Goal: Information Seeking & Learning: Learn about a topic

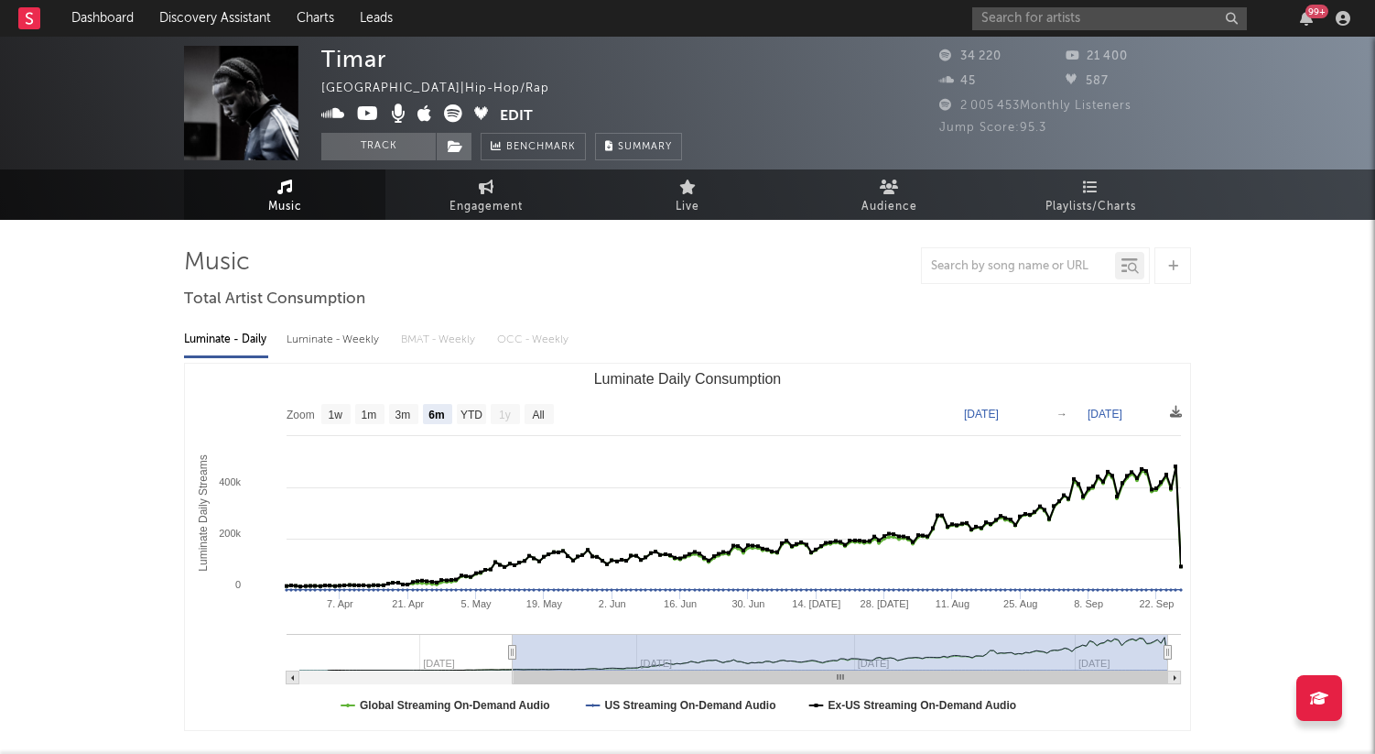
select select "6m"
select select "1w"
click at [1007, 12] on input "text" at bounding box center [1109, 18] width 275 height 23
click at [1016, 30] on div "99 +" at bounding box center [1164, 18] width 385 height 37
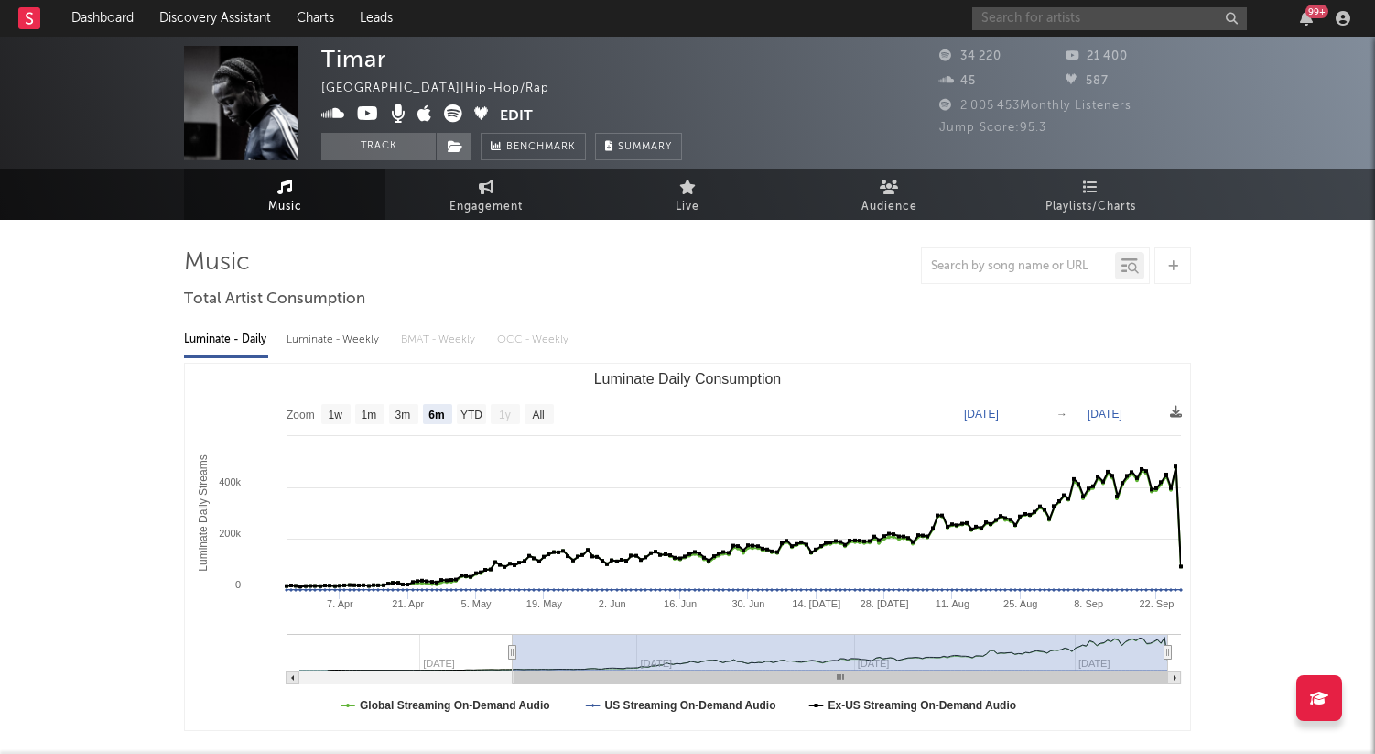
click at [1016, 16] on input "text" at bounding box center [1109, 18] width 275 height 23
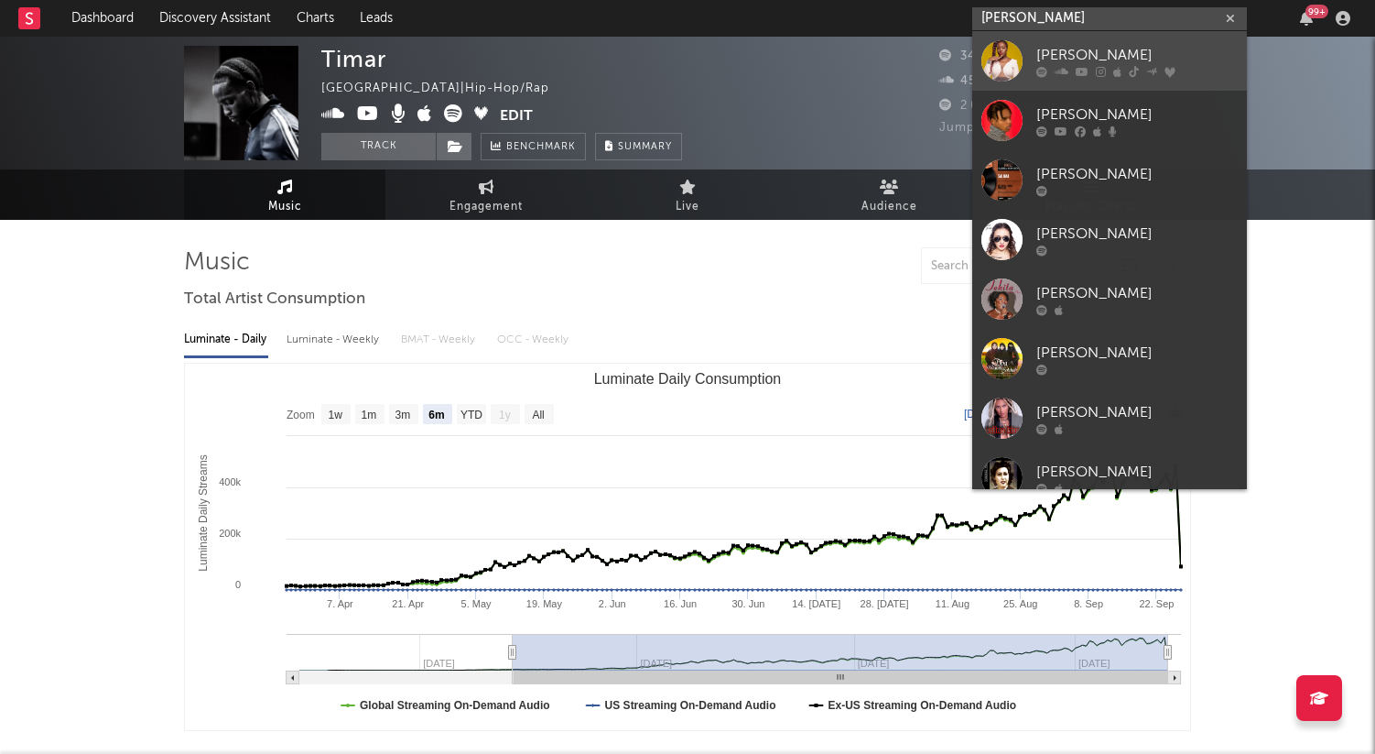
type input "[PERSON_NAME]"
click at [1079, 62] on div "[PERSON_NAME]" at bounding box center [1136, 55] width 201 height 22
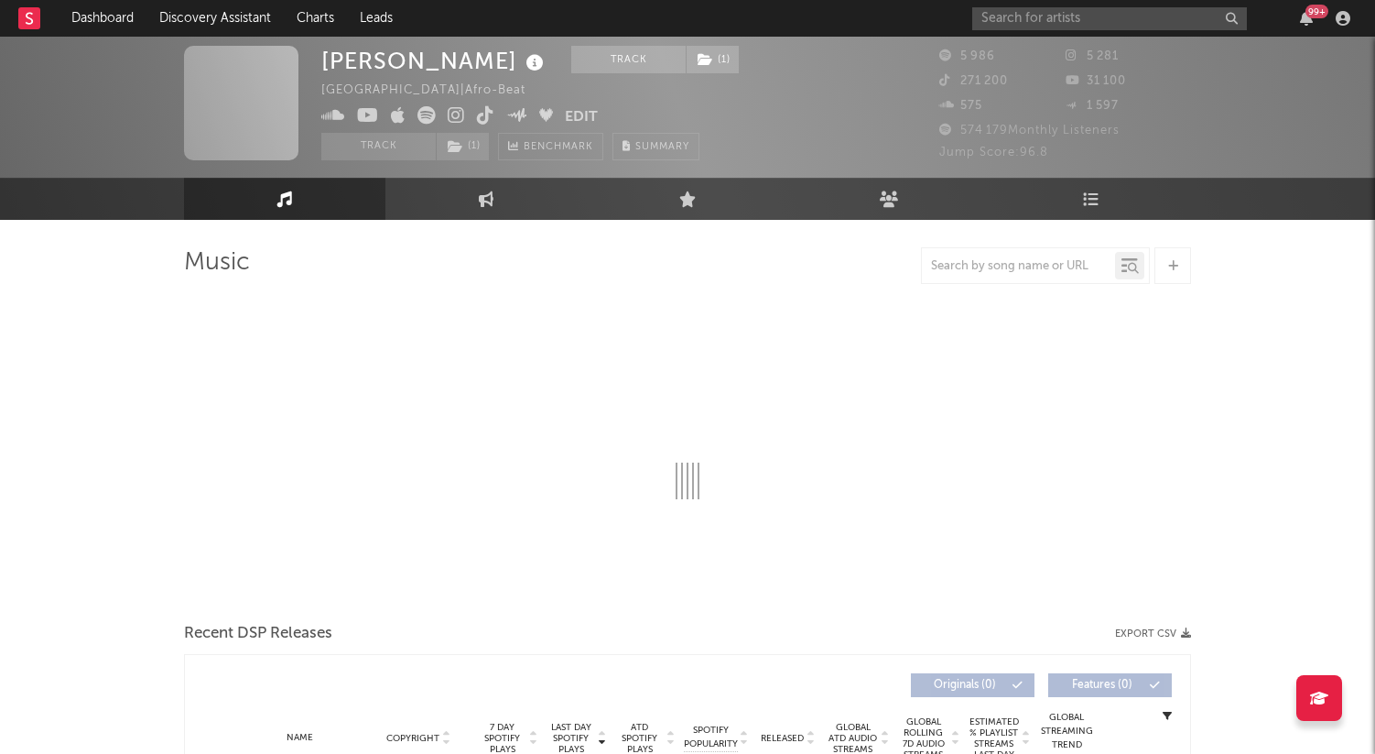
scroll to position [99, 0]
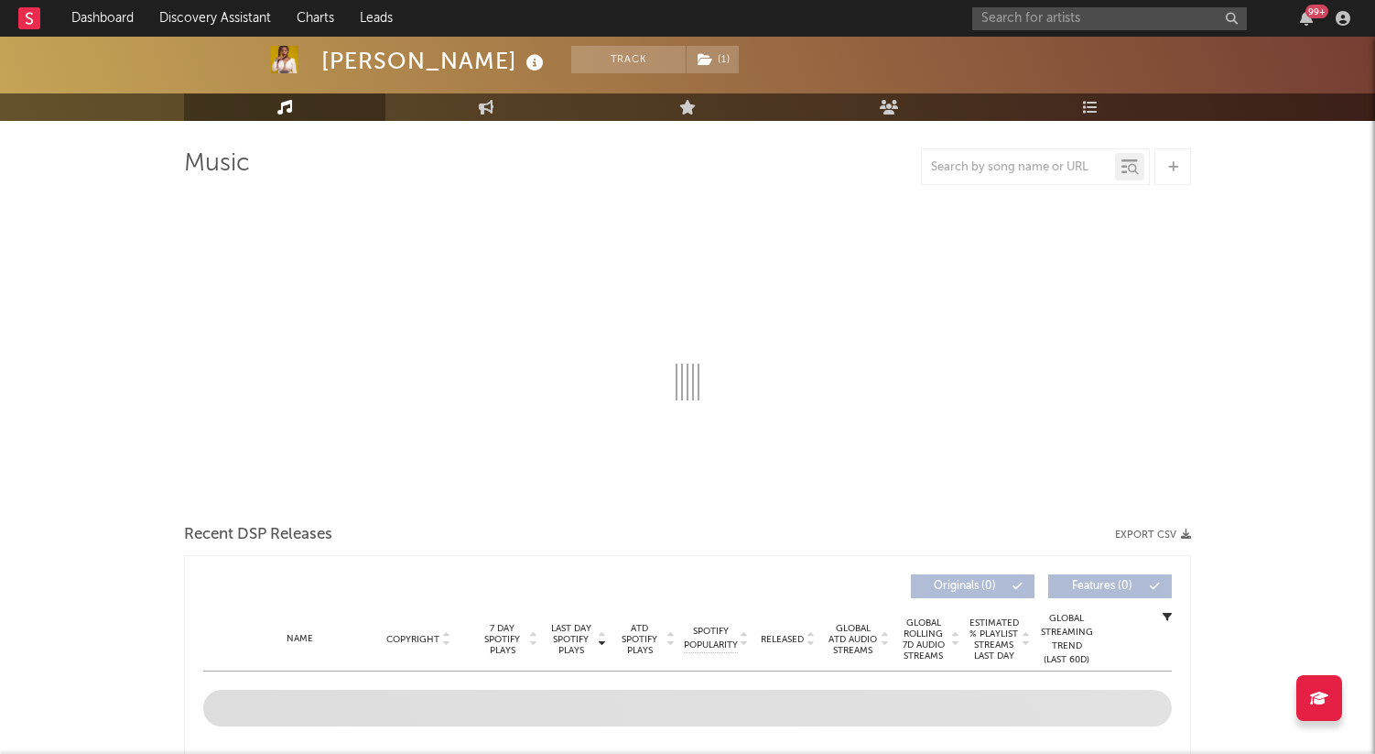
select select "1w"
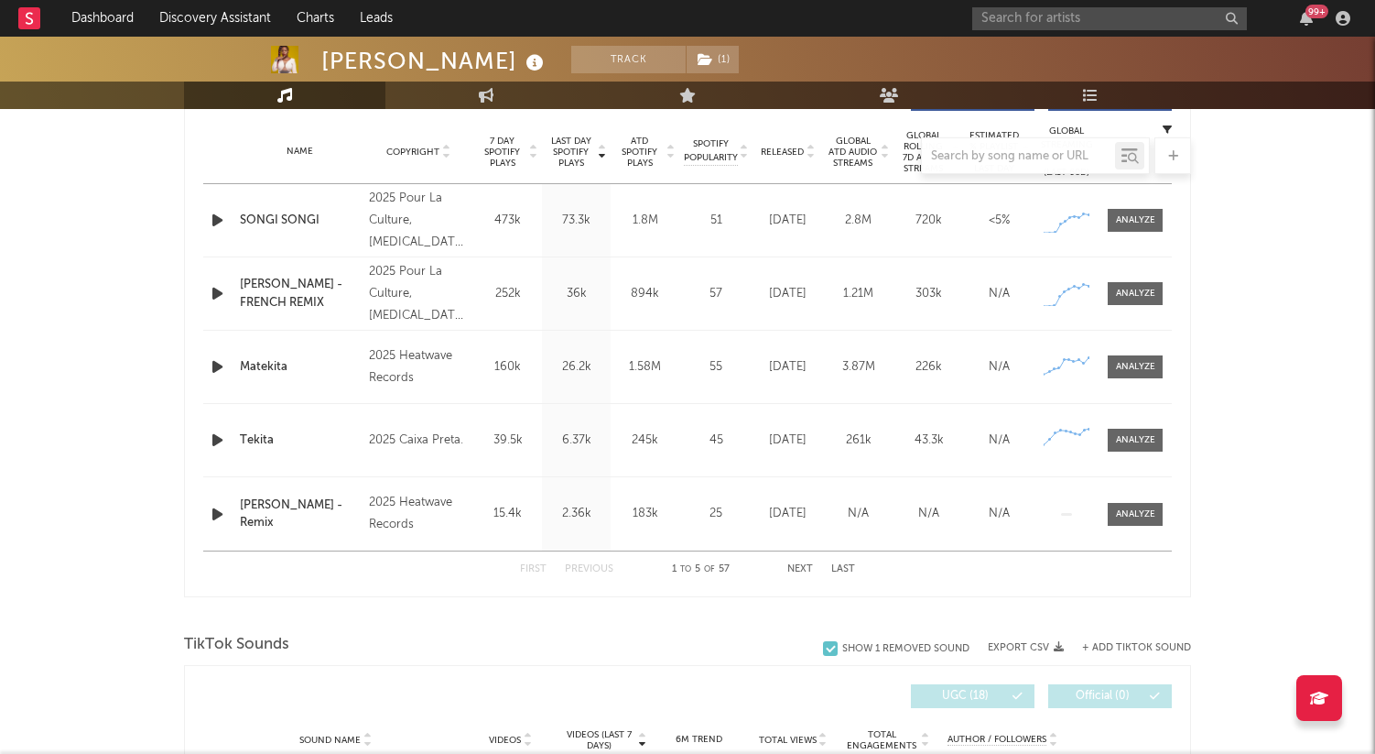
scroll to position [727, 0]
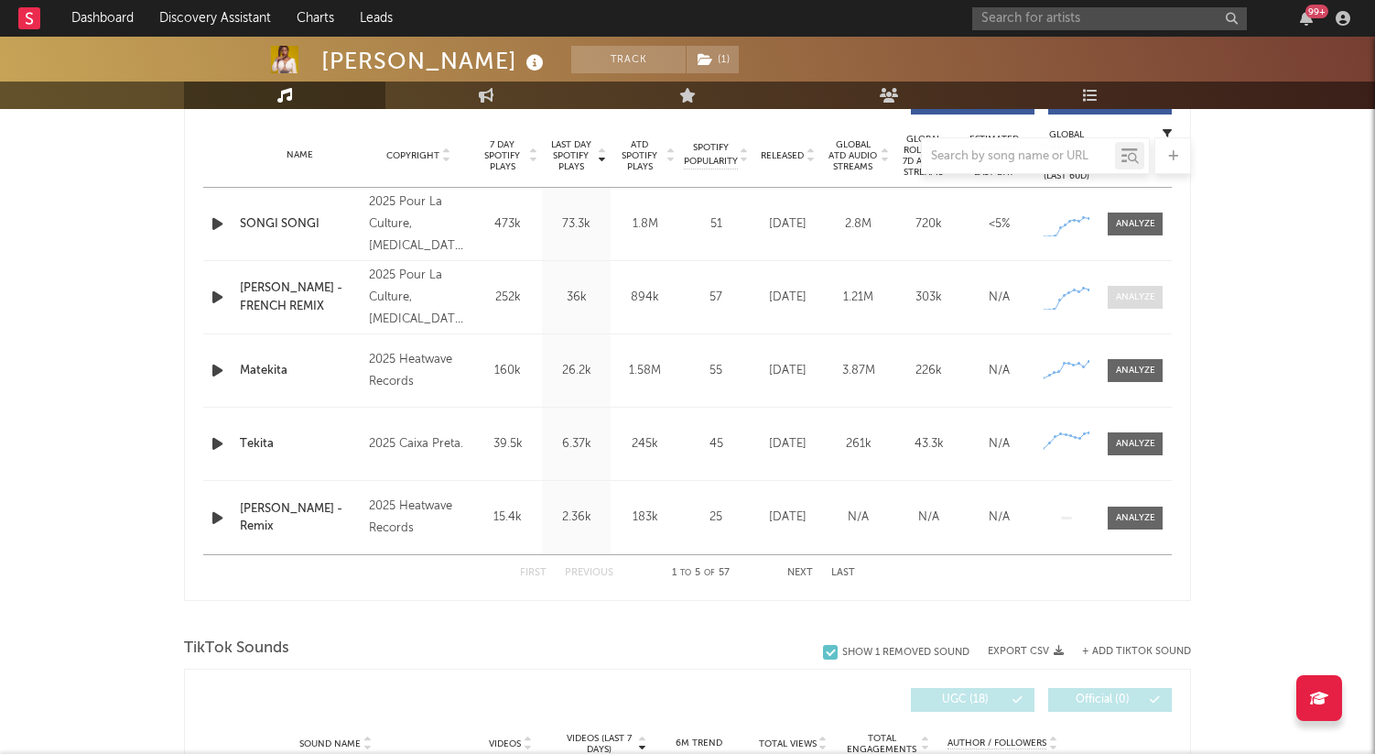
click at [1149, 302] on div at bounding box center [1135, 297] width 39 height 14
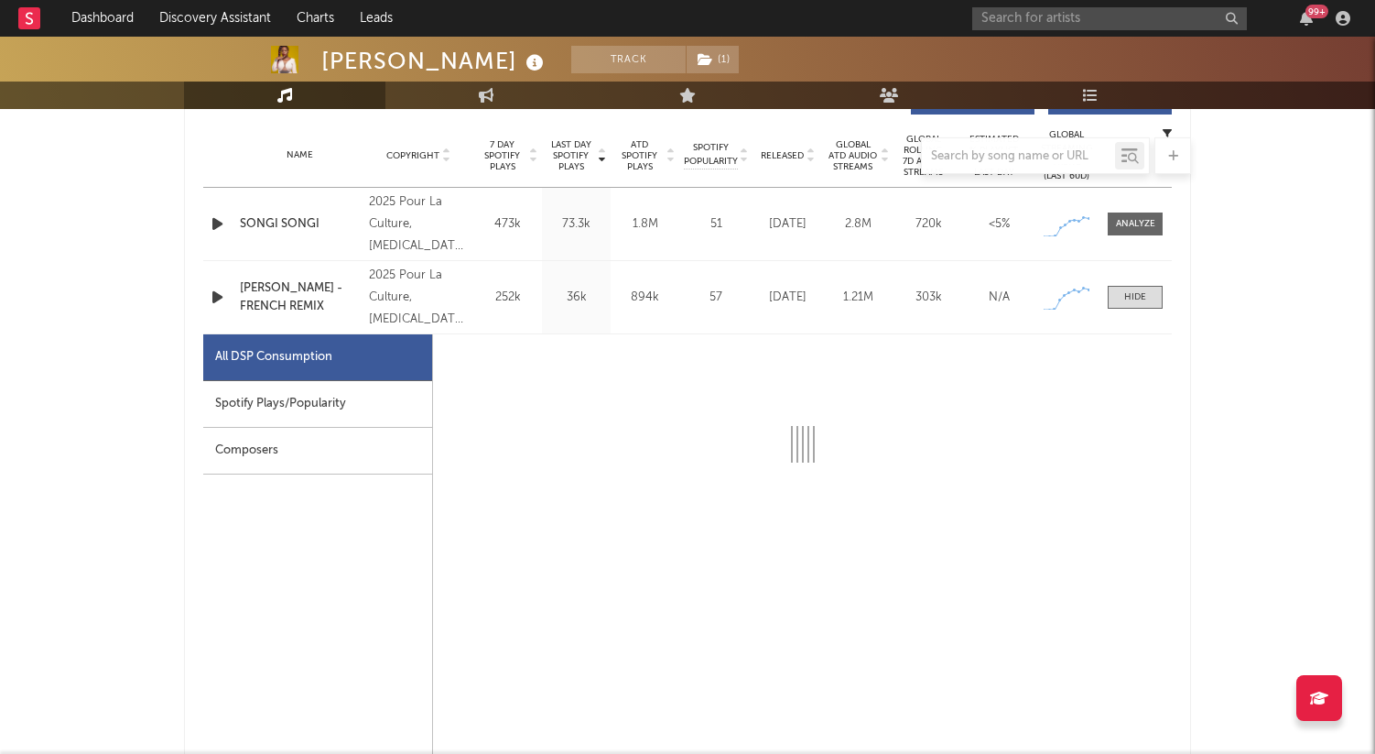
select select "1w"
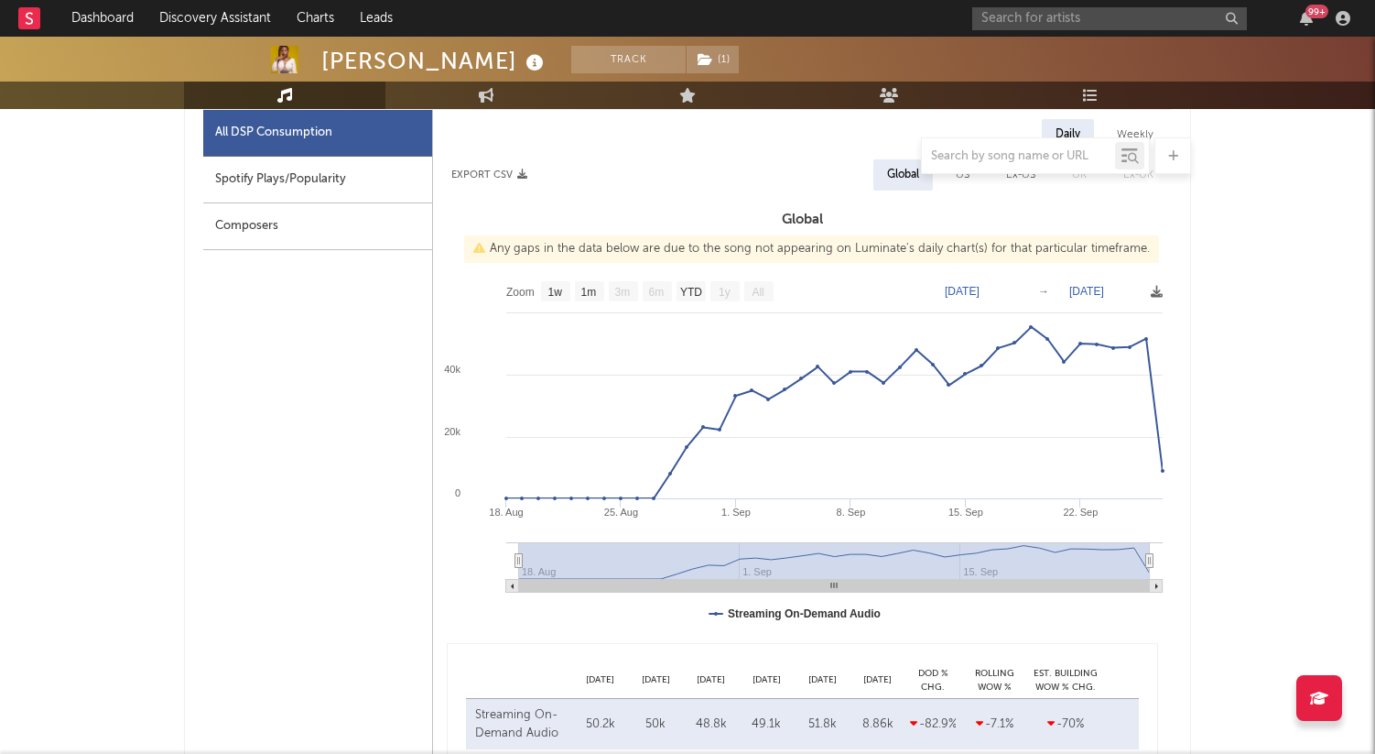
scroll to position [960, 0]
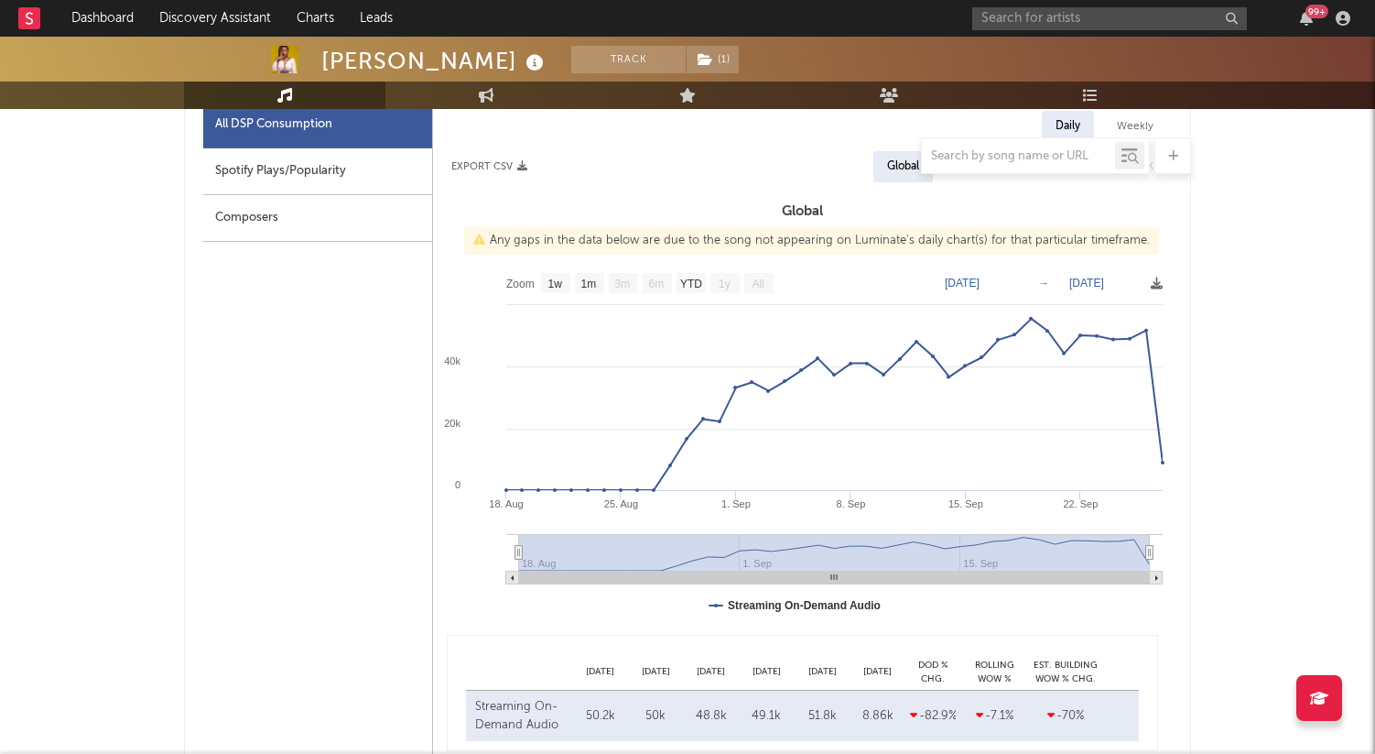
click at [310, 173] on div at bounding box center [687, 155] width 1007 height 37
click at [279, 181] on div "Spotify Plays/Popularity" at bounding box center [317, 171] width 229 height 47
select select "1w"
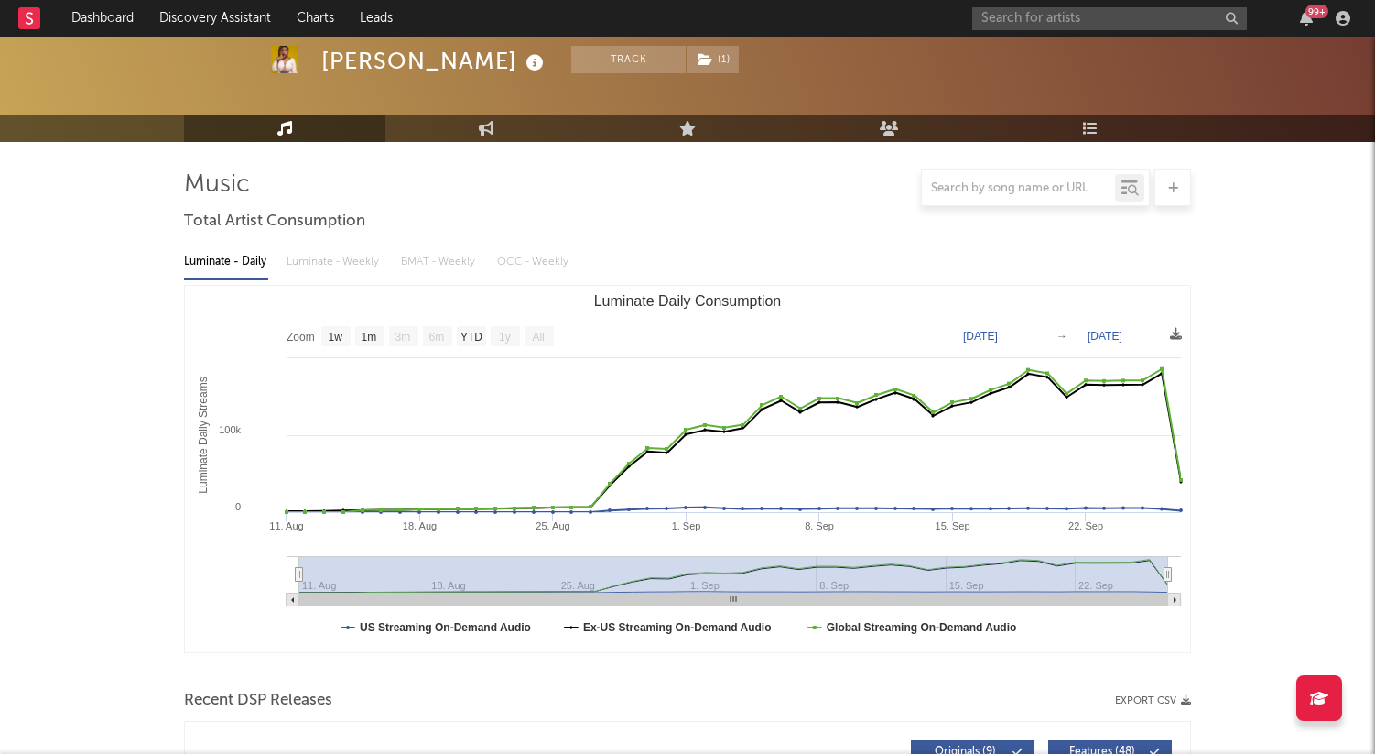
scroll to position [0, 0]
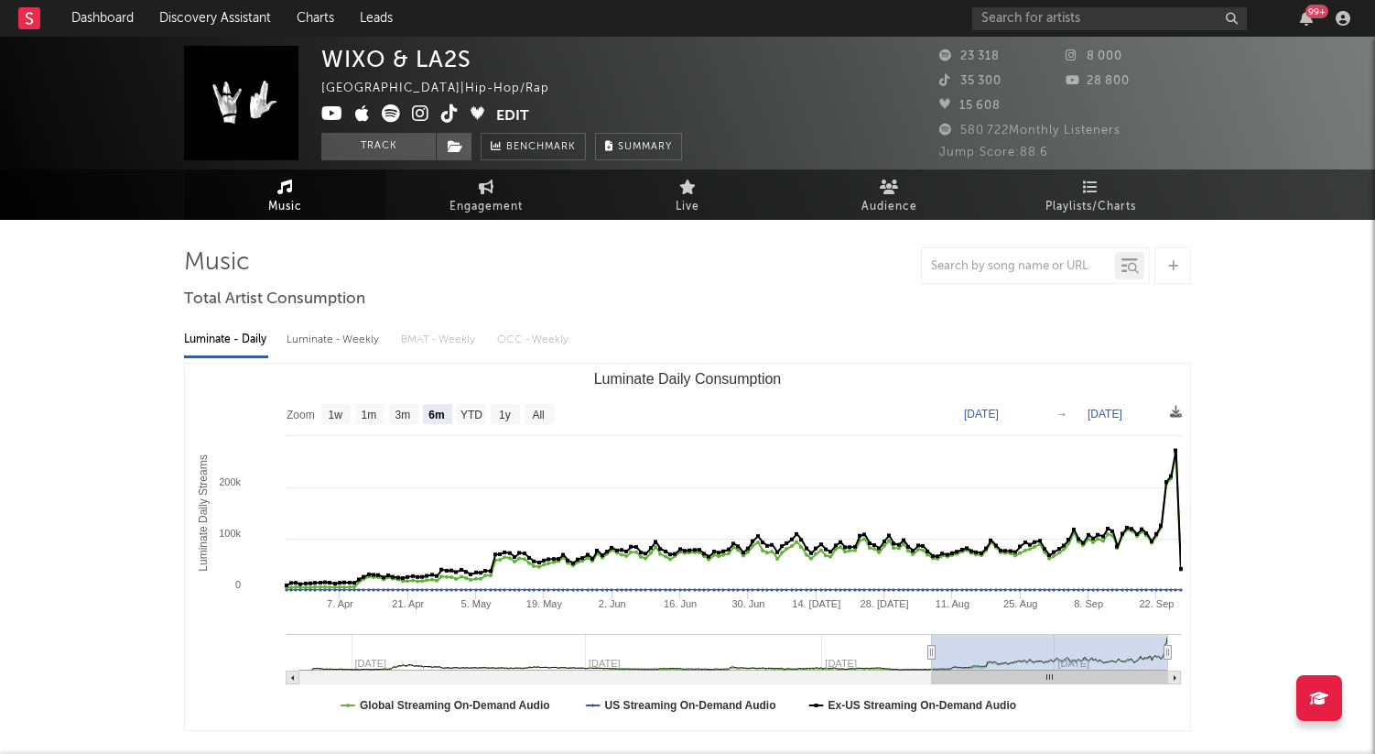
select select "6m"
select select "1w"
click at [218, 20] on link "Discovery Assistant" at bounding box center [214, 18] width 137 height 37
